Goal: Information Seeking & Learning: Learn about a topic

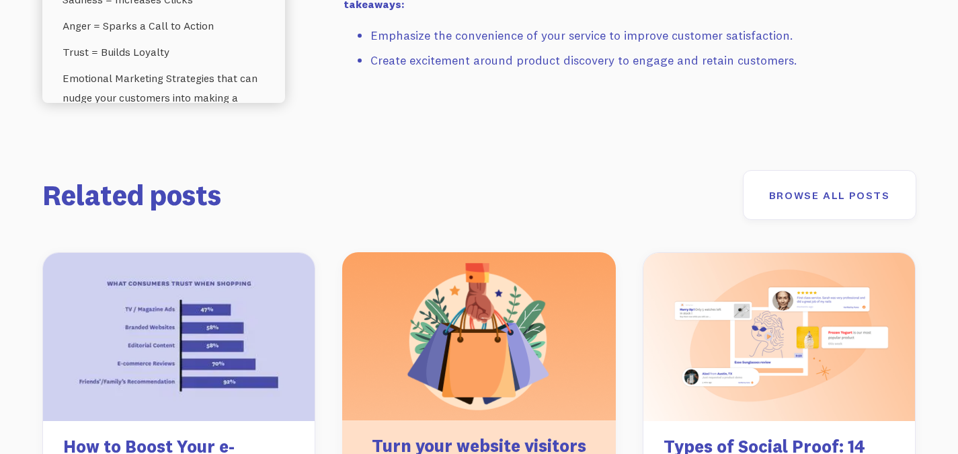
scroll to position [17619, 0]
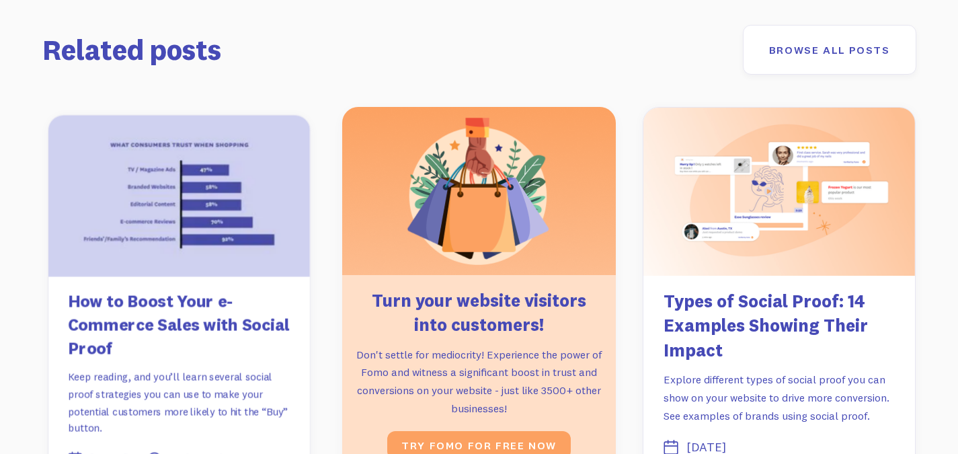
click at [220, 340] on h3 "How to Boost Your e-Commerce Sales with Social Proof" at bounding box center [178, 325] width 222 height 71
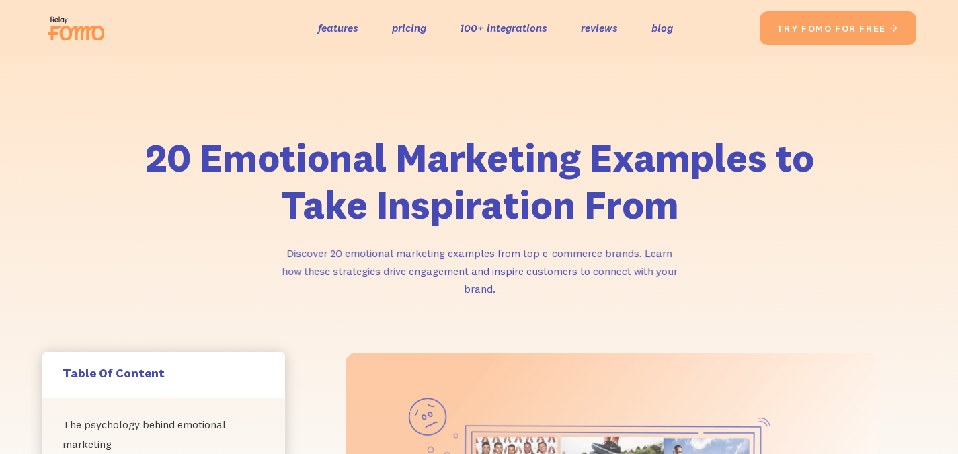
scroll to position [12261, 0]
